Goal: Task Accomplishment & Management: Manage account settings

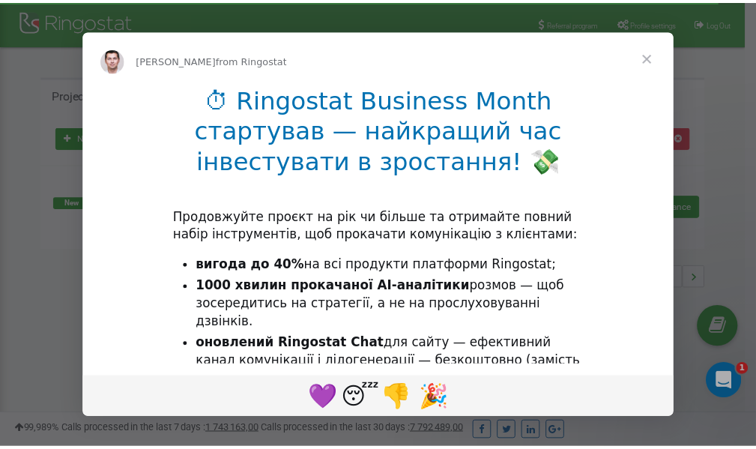
scroll to position [224, 0]
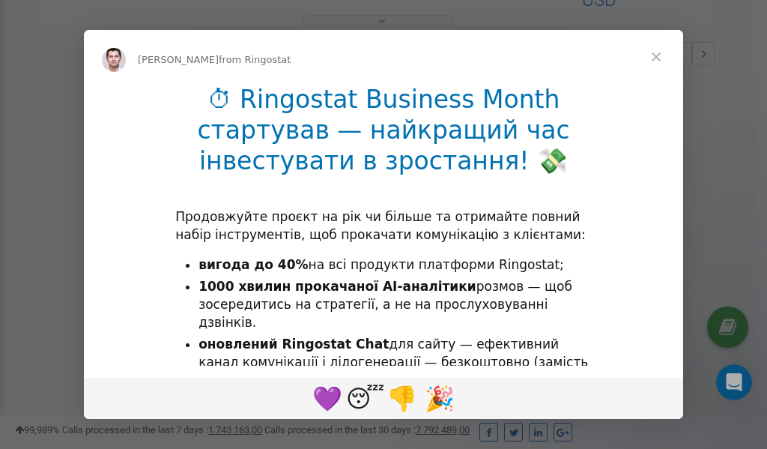
click at [658, 57] on span "Close" at bounding box center [656, 57] width 54 height 54
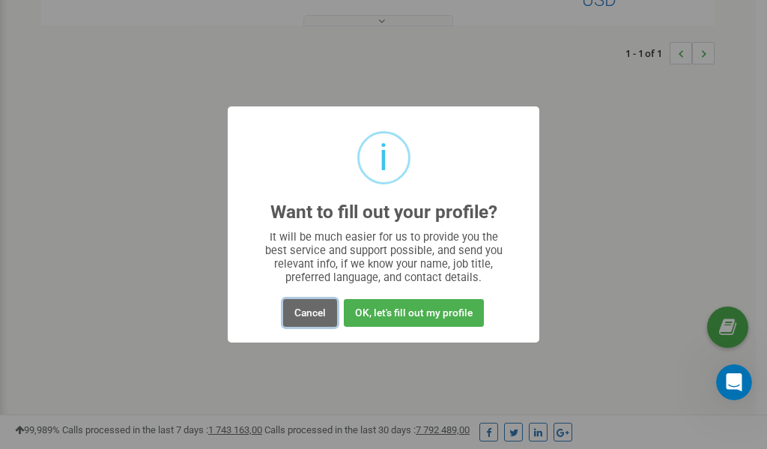
click at [306, 310] on button "Cancel" at bounding box center [310, 313] width 54 height 28
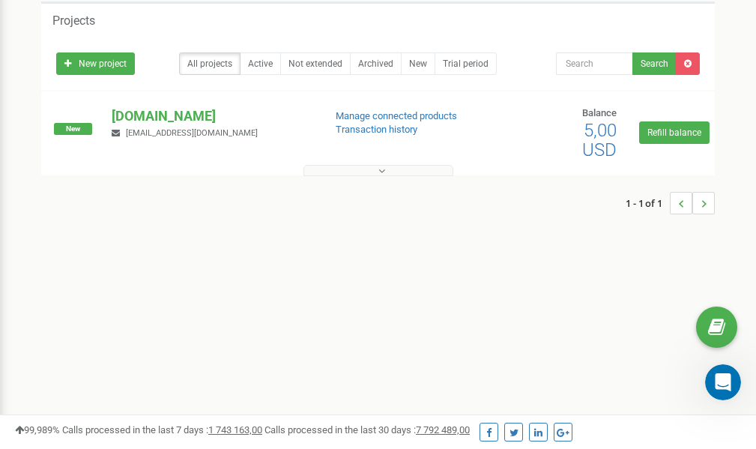
scroll to position [0, 0]
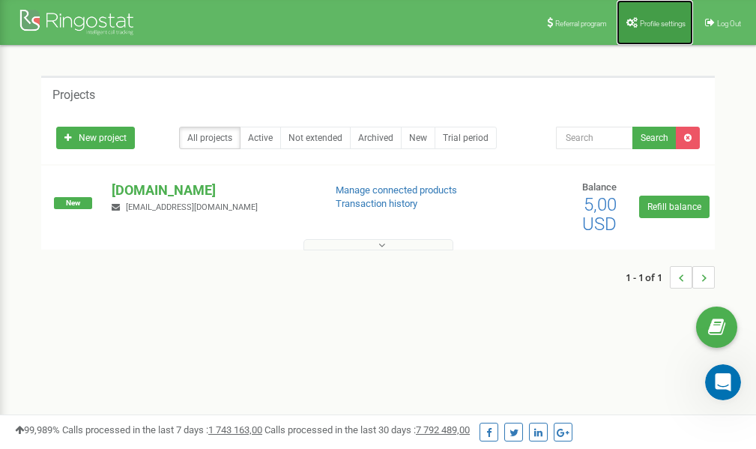
click at [652, 26] on span "Profile settings" at bounding box center [663, 23] width 46 height 8
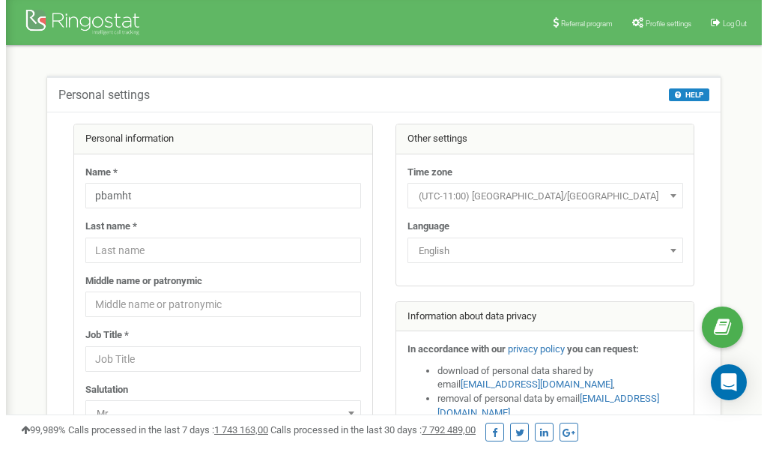
scroll to position [75, 0]
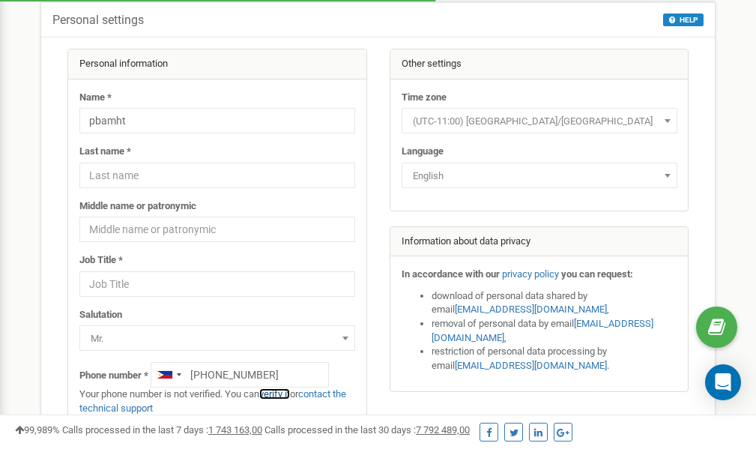
click at [285, 392] on link "verify it" at bounding box center [274, 393] width 31 height 11
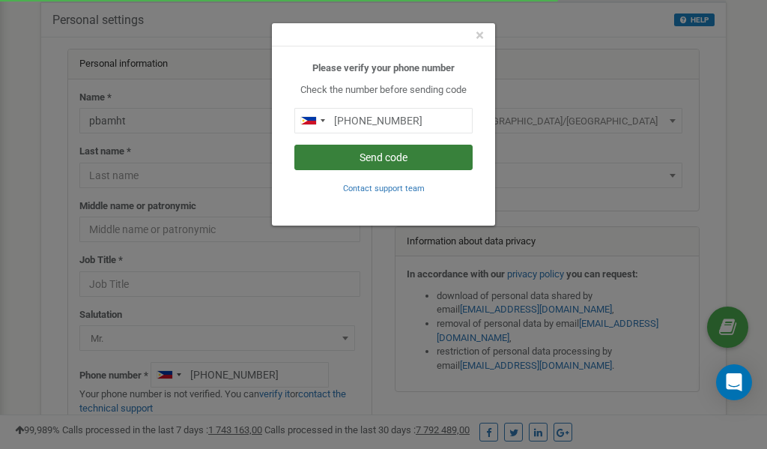
click at [392, 159] on button "Send code" at bounding box center [383, 157] width 178 height 25
